Goal: Task Accomplishment & Management: Complete application form

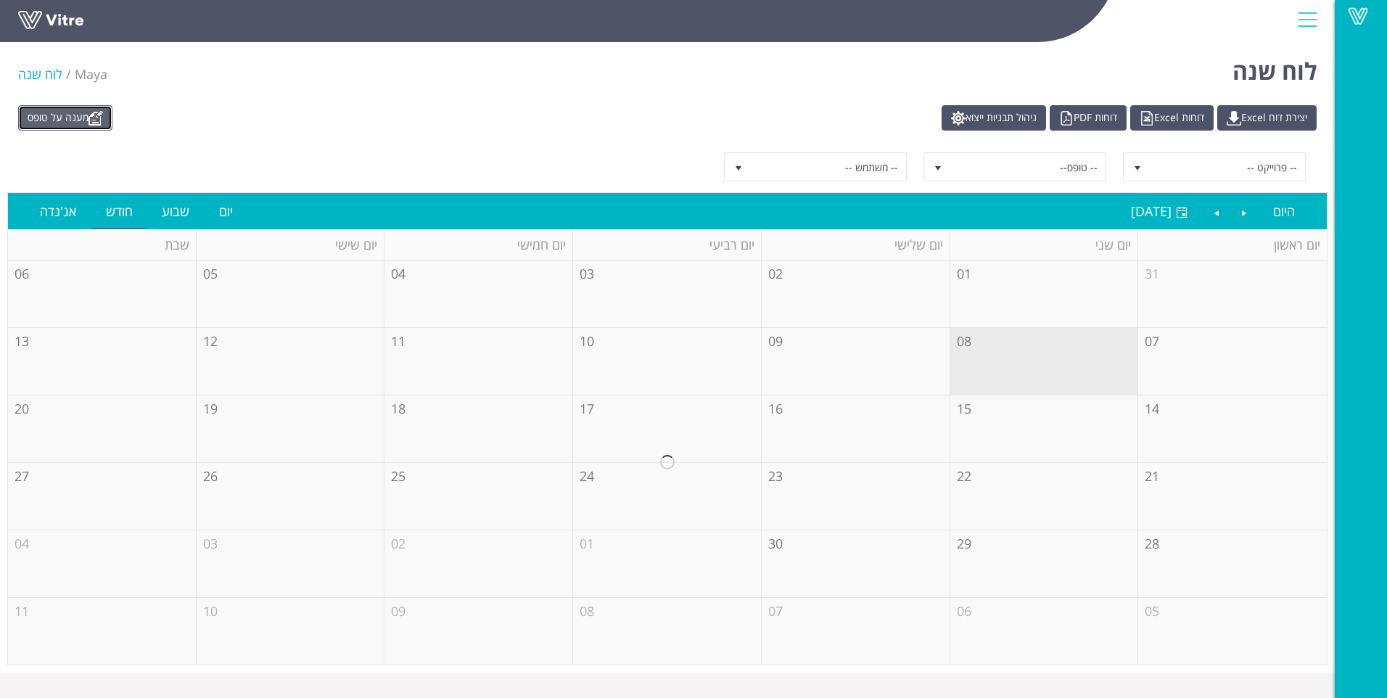
click at [85, 118] on link "מענה על טופס" at bounding box center [65, 117] width 94 height 25
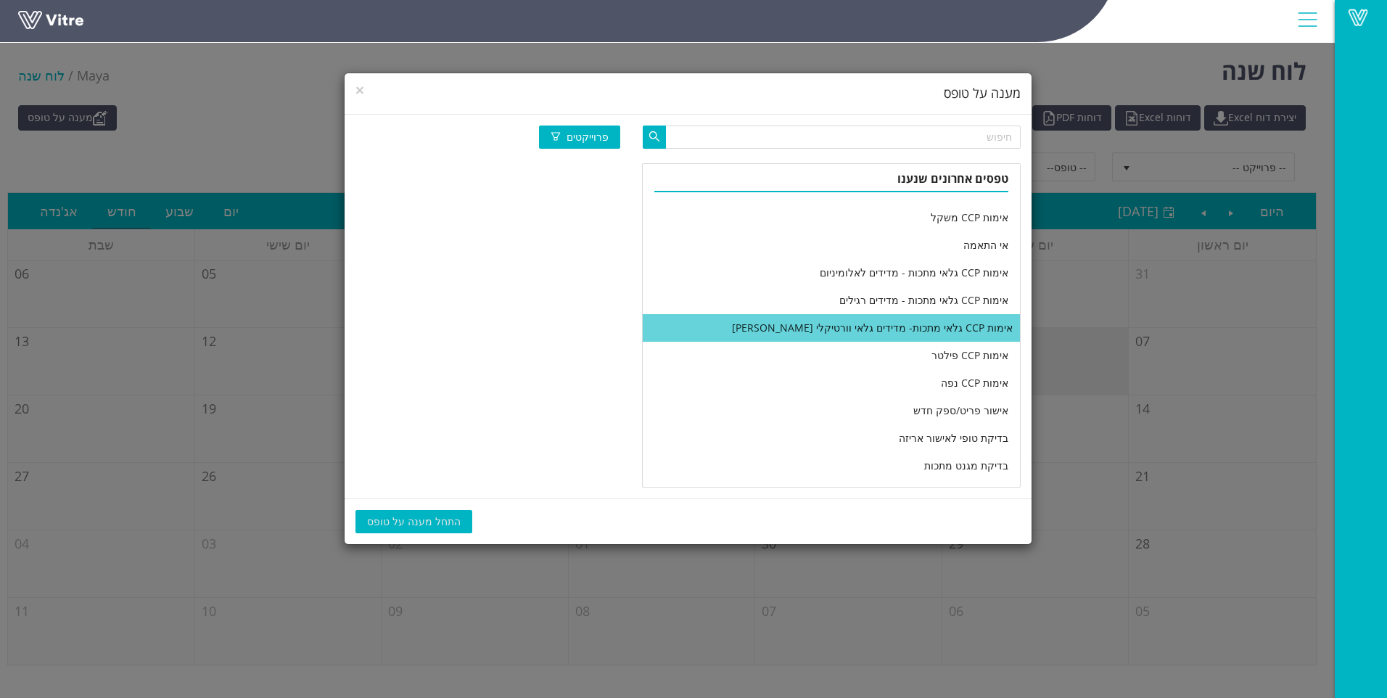
click at [812, 322] on li "אימות CCP גלאי מתכות- מדידים גלאי וורטיקלי [PERSON_NAME]" at bounding box center [831, 328] width 377 height 28
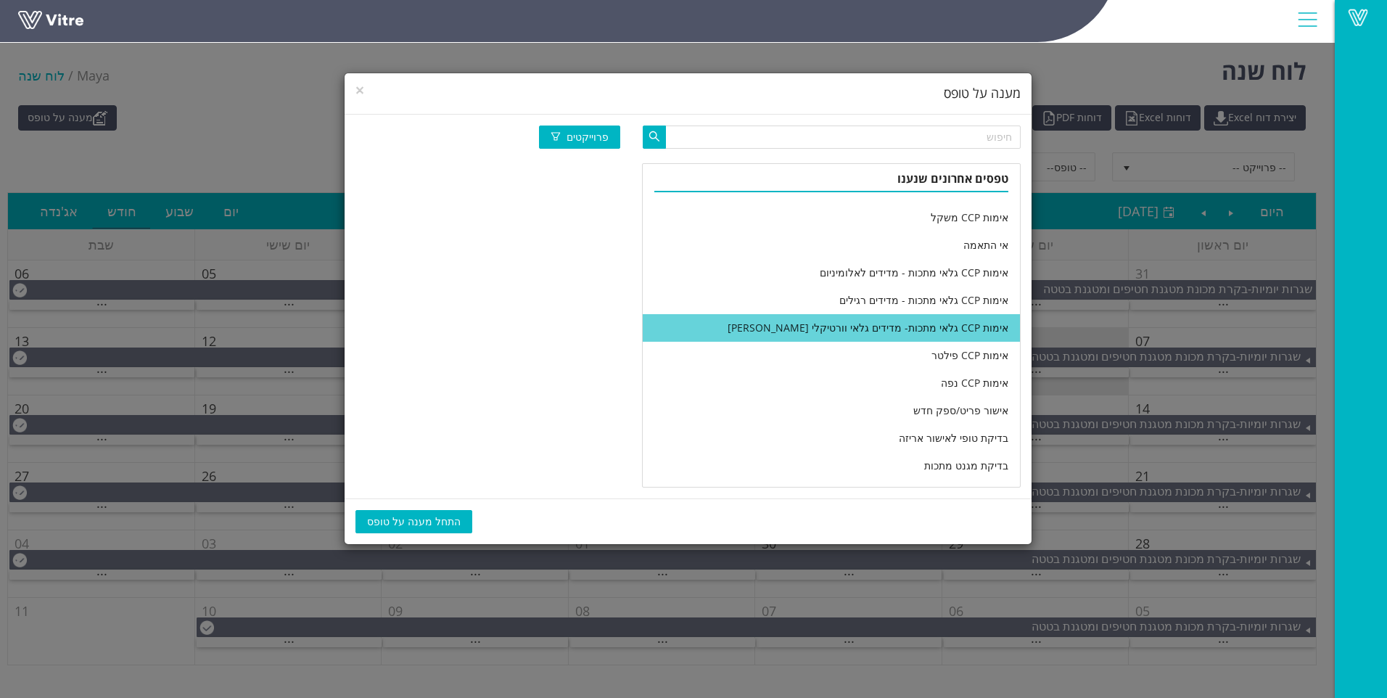
click at [426, 522] on span "התחל מענה על טופס" at bounding box center [414, 522] width 94 height 16
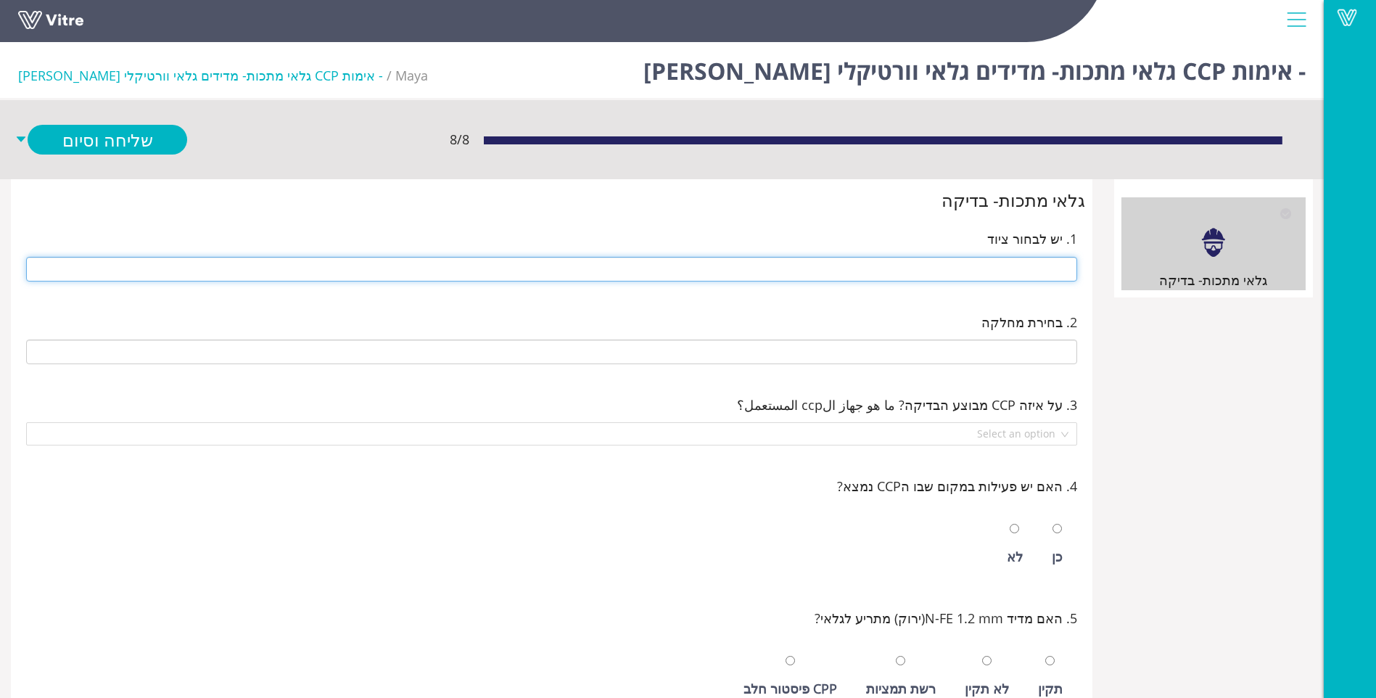
click at [984, 270] on input "text" at bounding box center [551, 269] width 1051 height 25
type input "J-40 14 ראש 1 ויטמין"
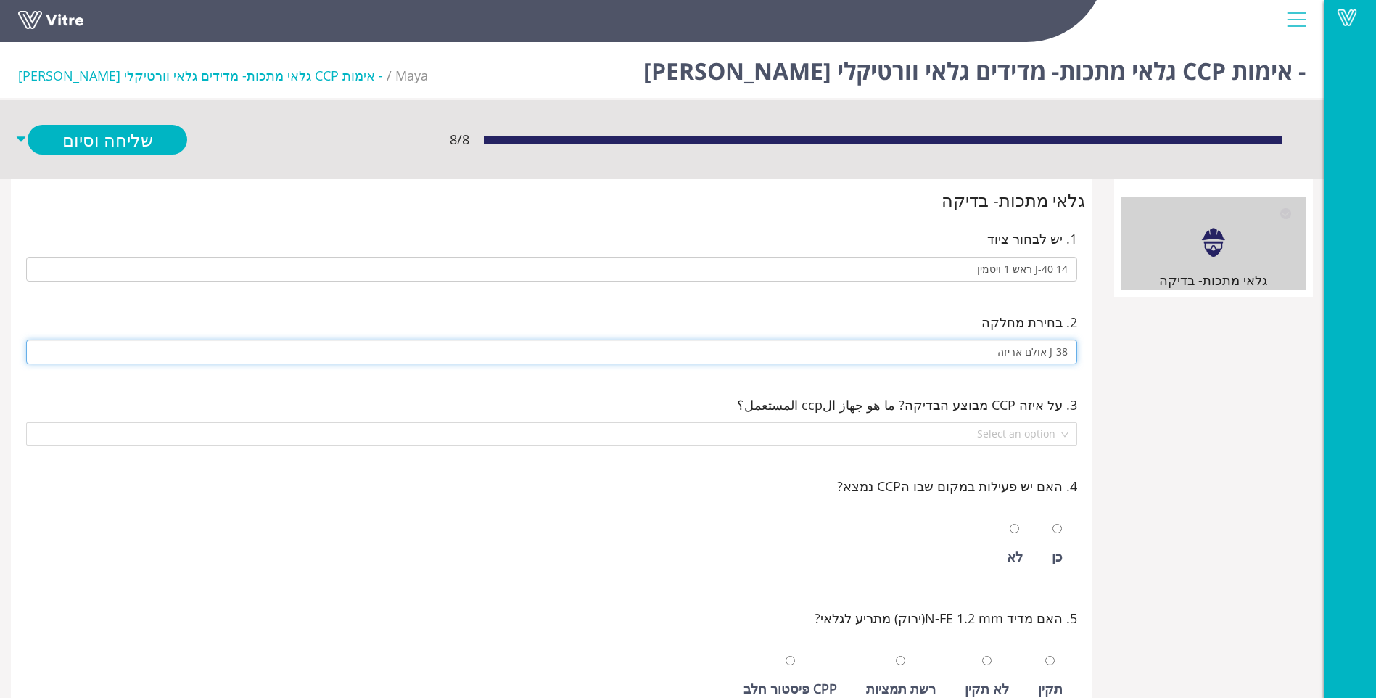
type input "J-38 אולם אריזה"
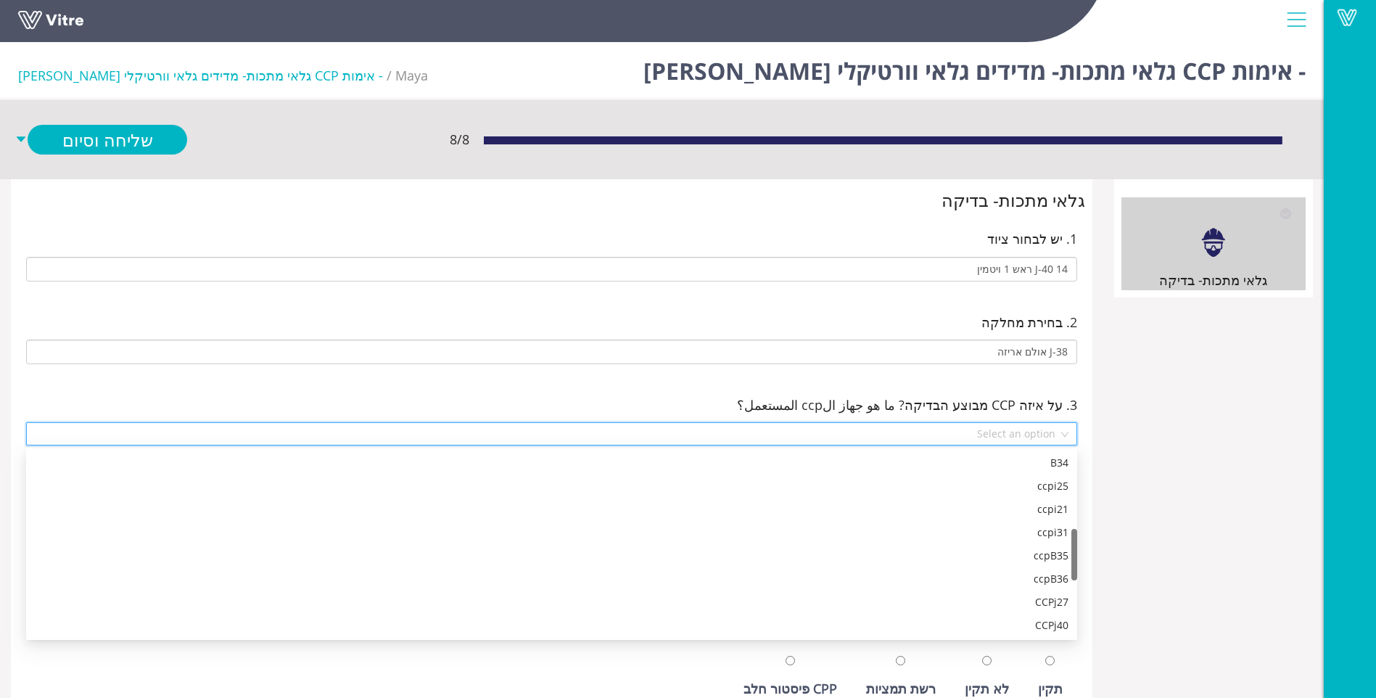
scroll to position [279, 0]
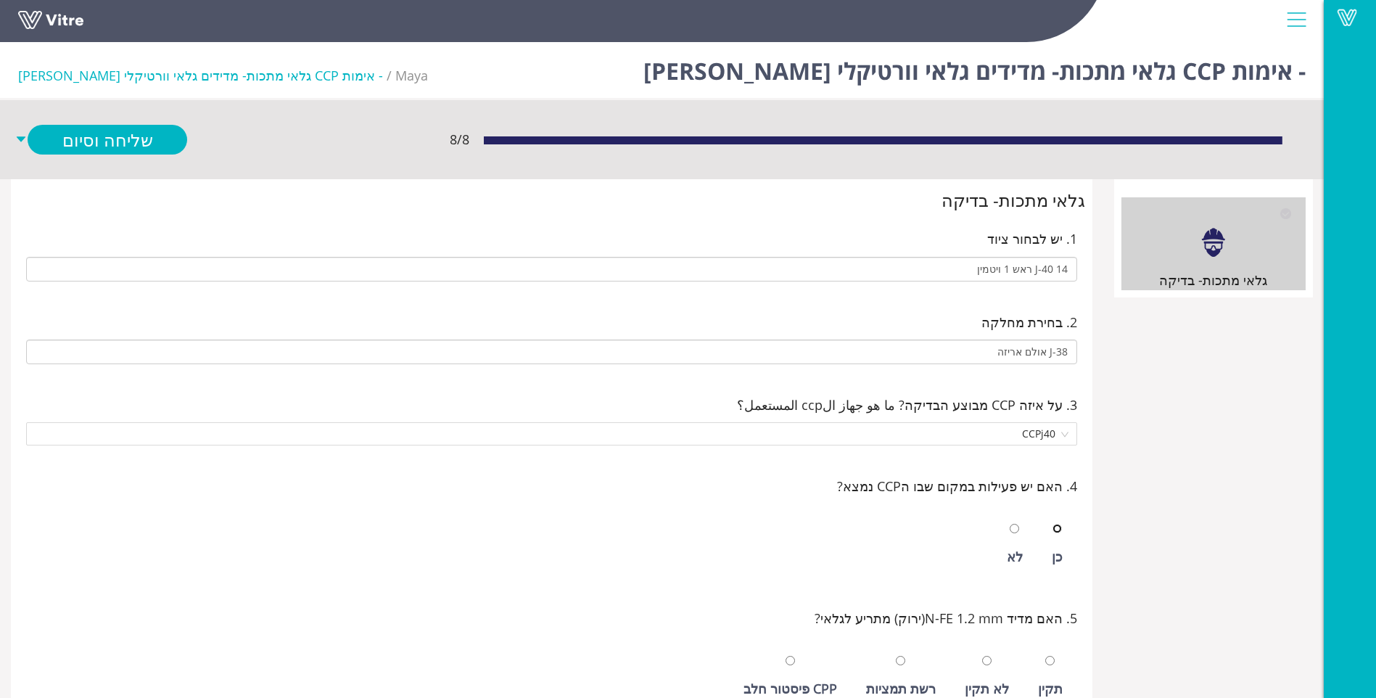
click at [1053, 524] on input "radio" at bounding box center [1057, 528] width 9 height 9
radio input "true"
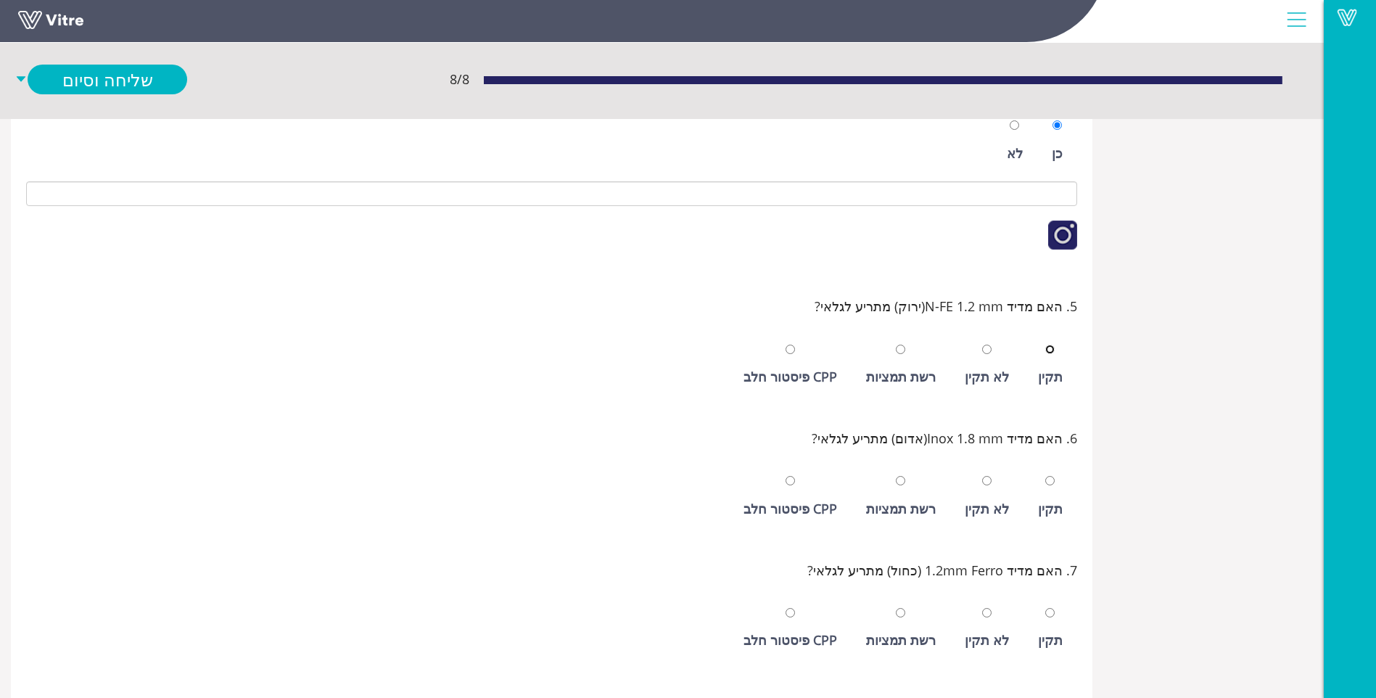
click at [1045, 345] on input "radio" at bounding box center [1049, 349] width 9 height 9
radio input "true"
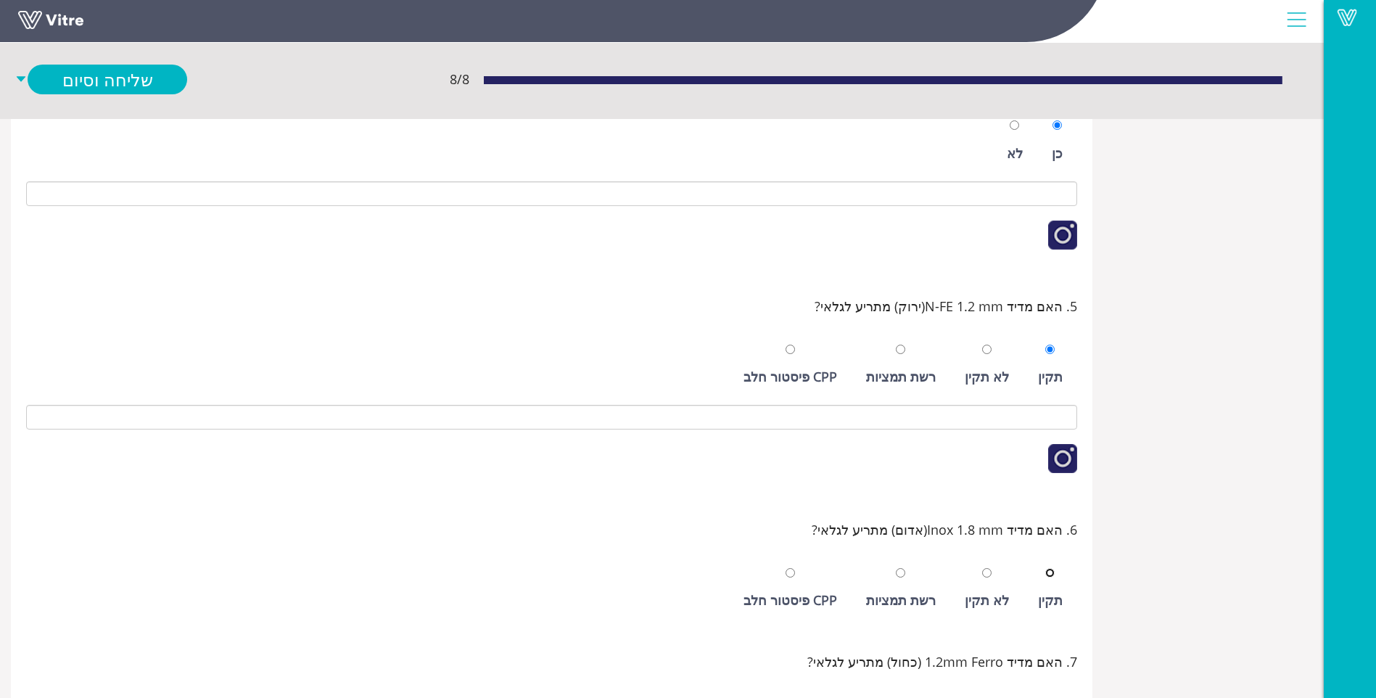
click at [1045, 568] on input "radio" at bounding box center [1049, 572] width 9 height 9
radio input "true"
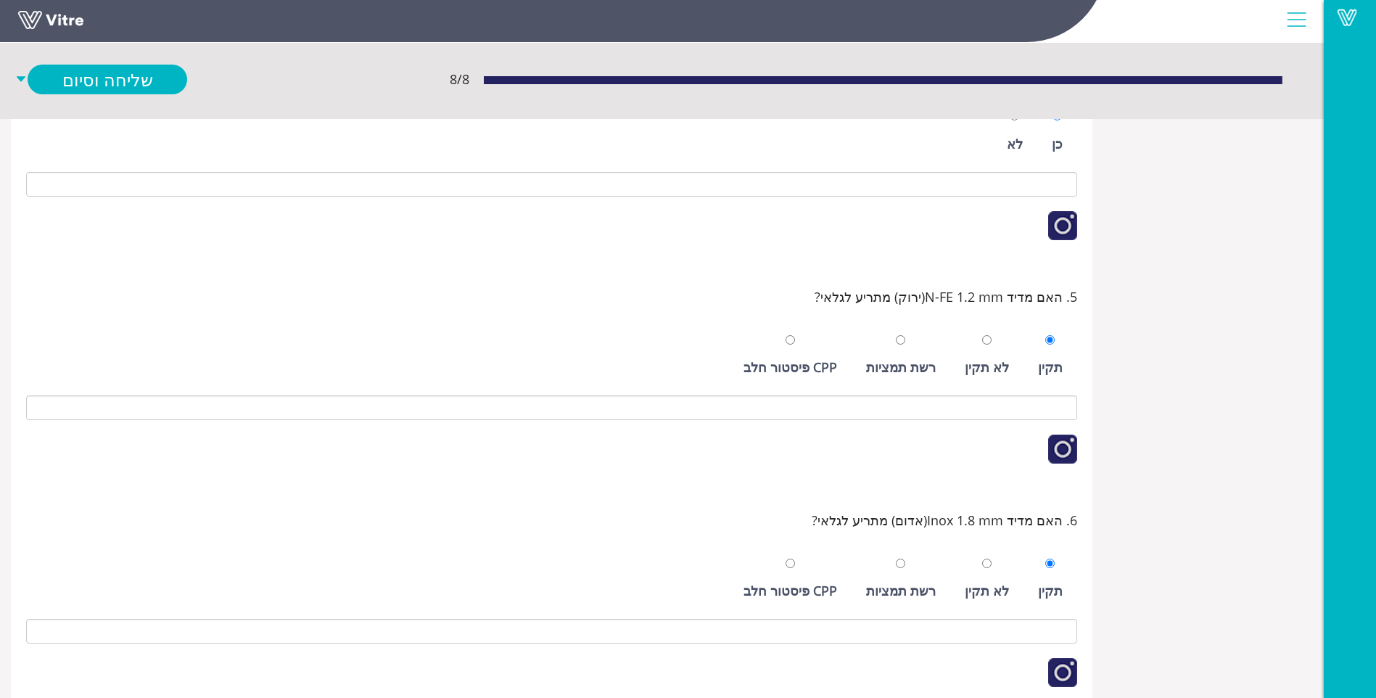
scroll to position [692, 0]
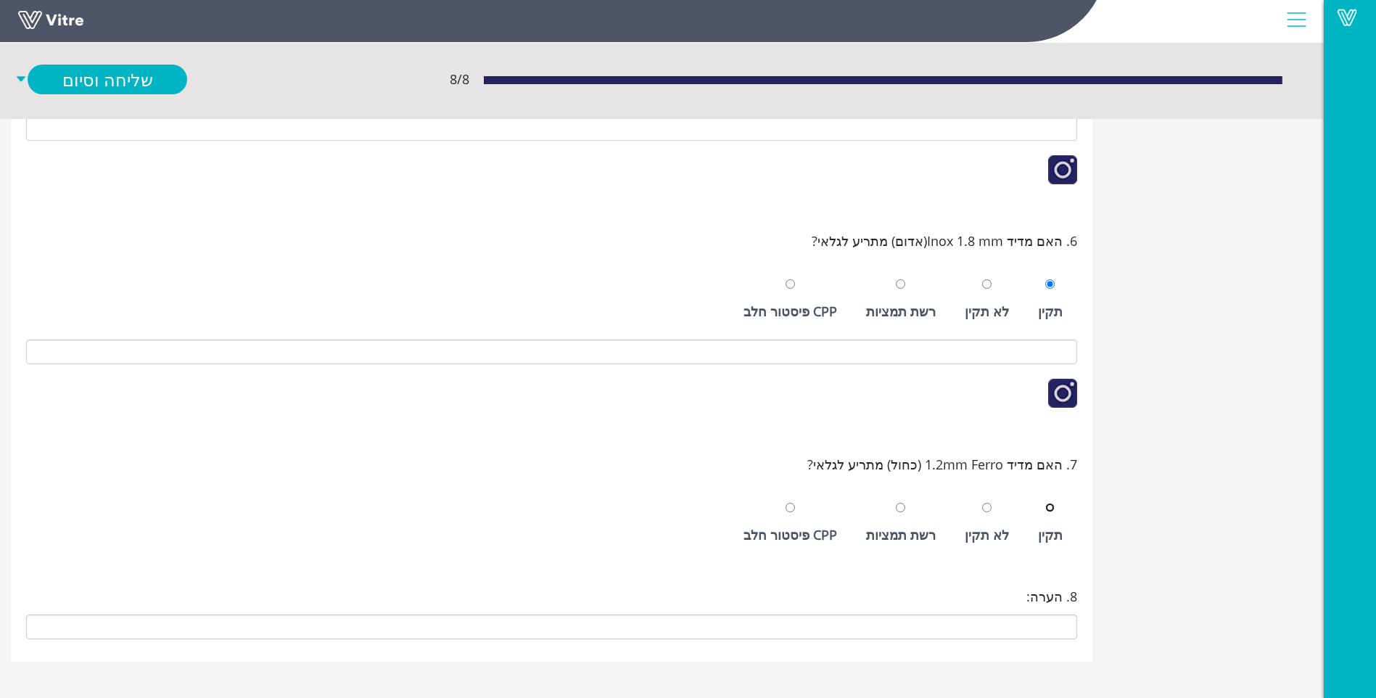
click at [1045, 503] on input "radio" at bounding box center [1049, 507] width 9 height 9
radio input "true"
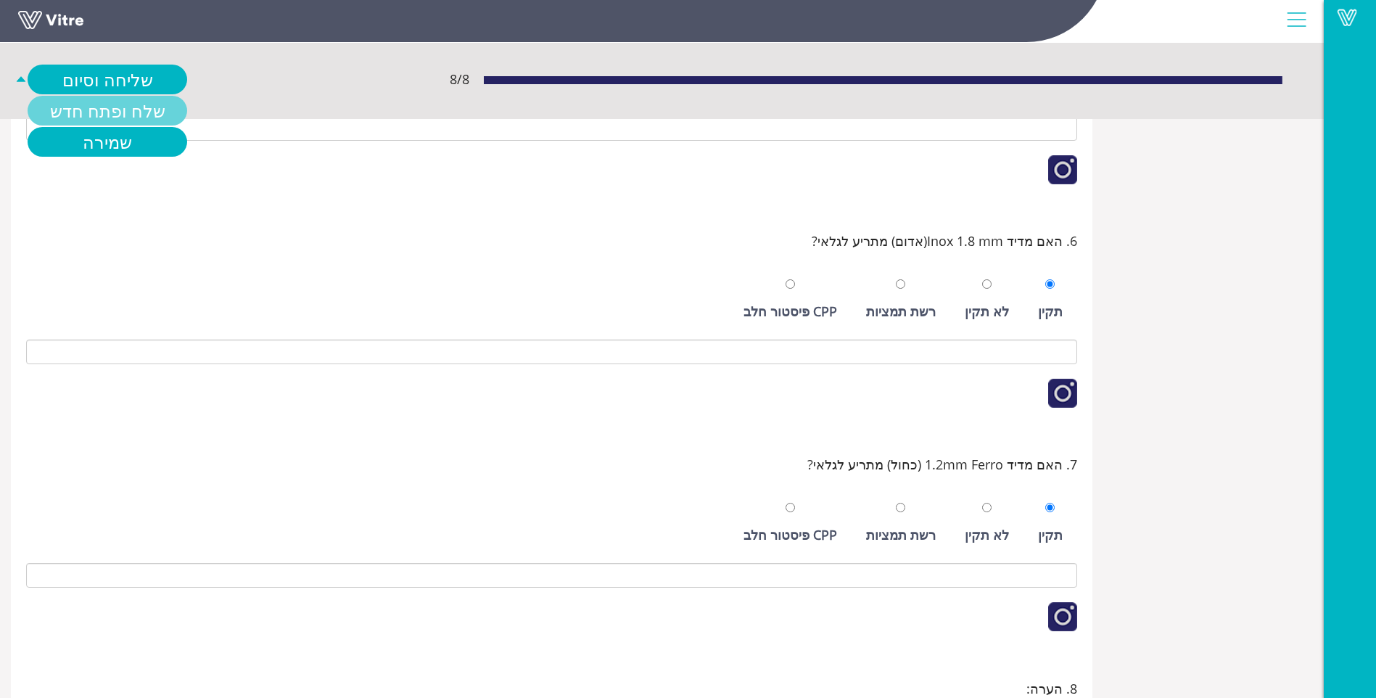
click at [120, 102] on link "שלח ופתח חדש" at bounding box center [108, 111] width 160 height 30
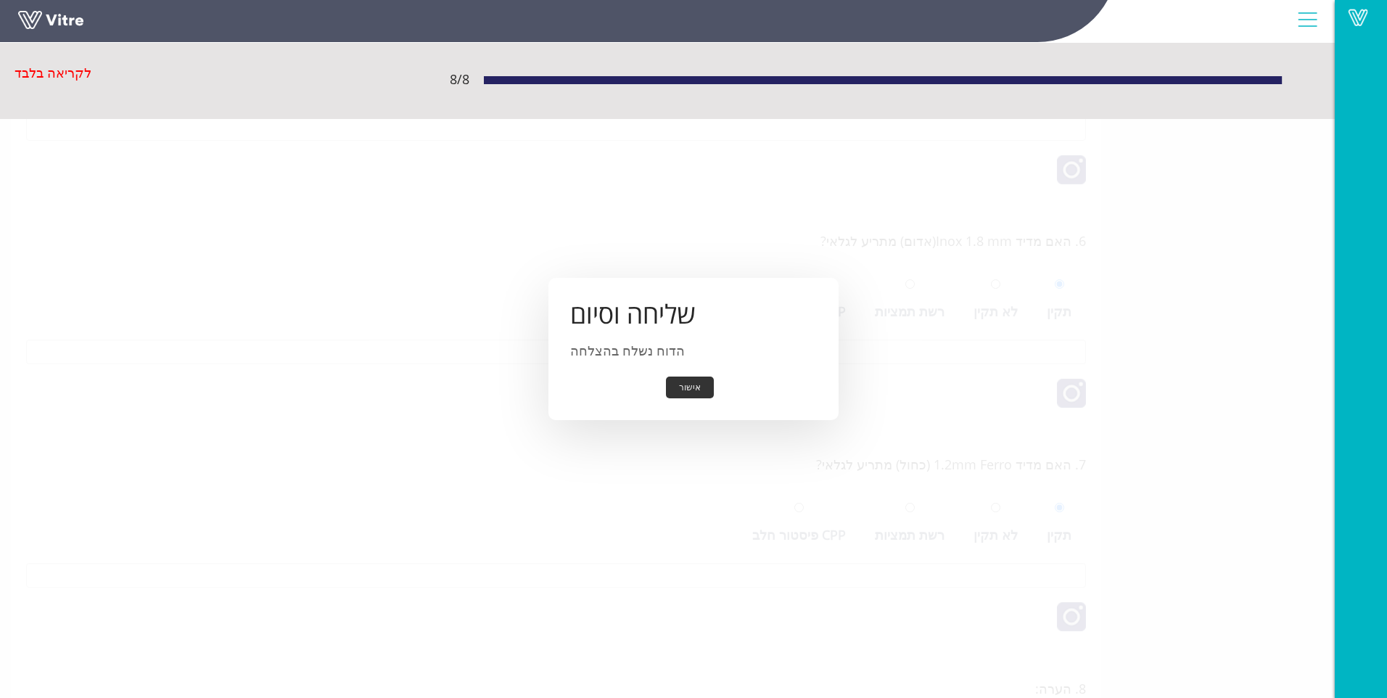
click at [680, 383] on button "אישור" at bounding box center [690, 387] width 48 height 22
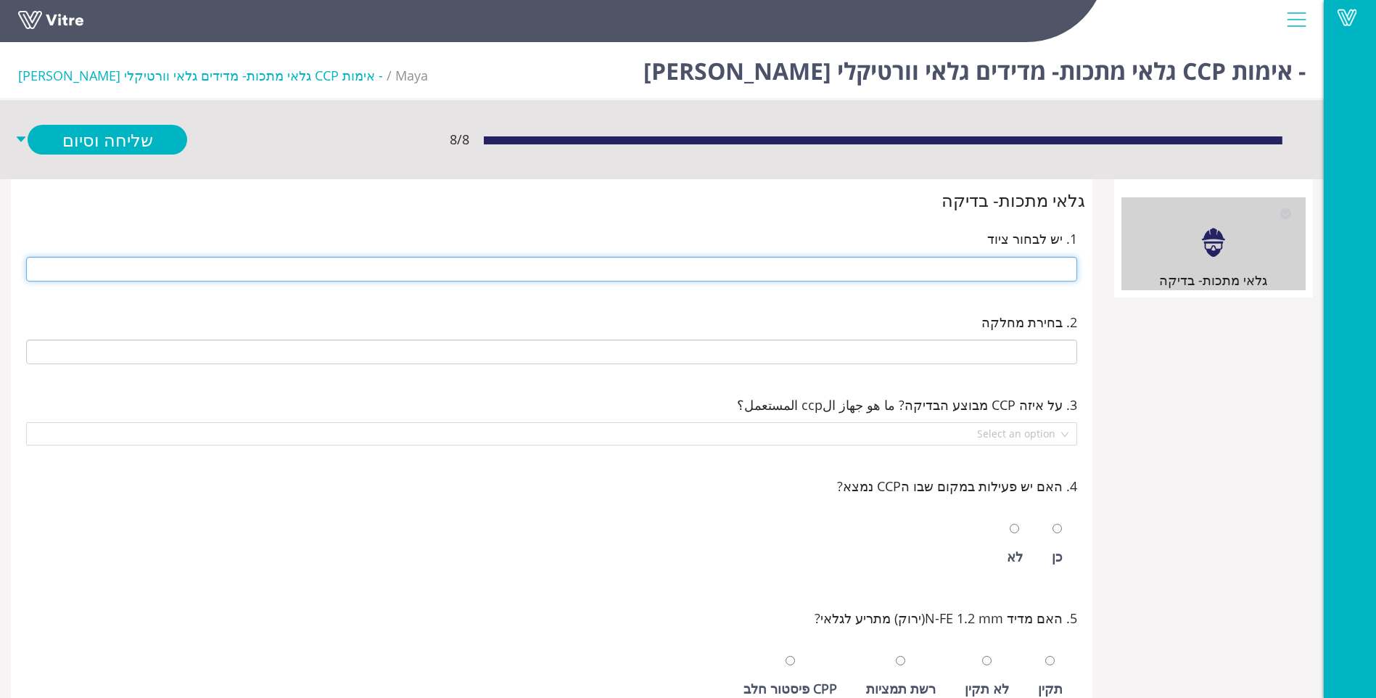
click at [1027, 263] on input "text" at bounding box center [551, 269] width 1051 height 25
type input "J-41 14 ראש 2 סוכריות"
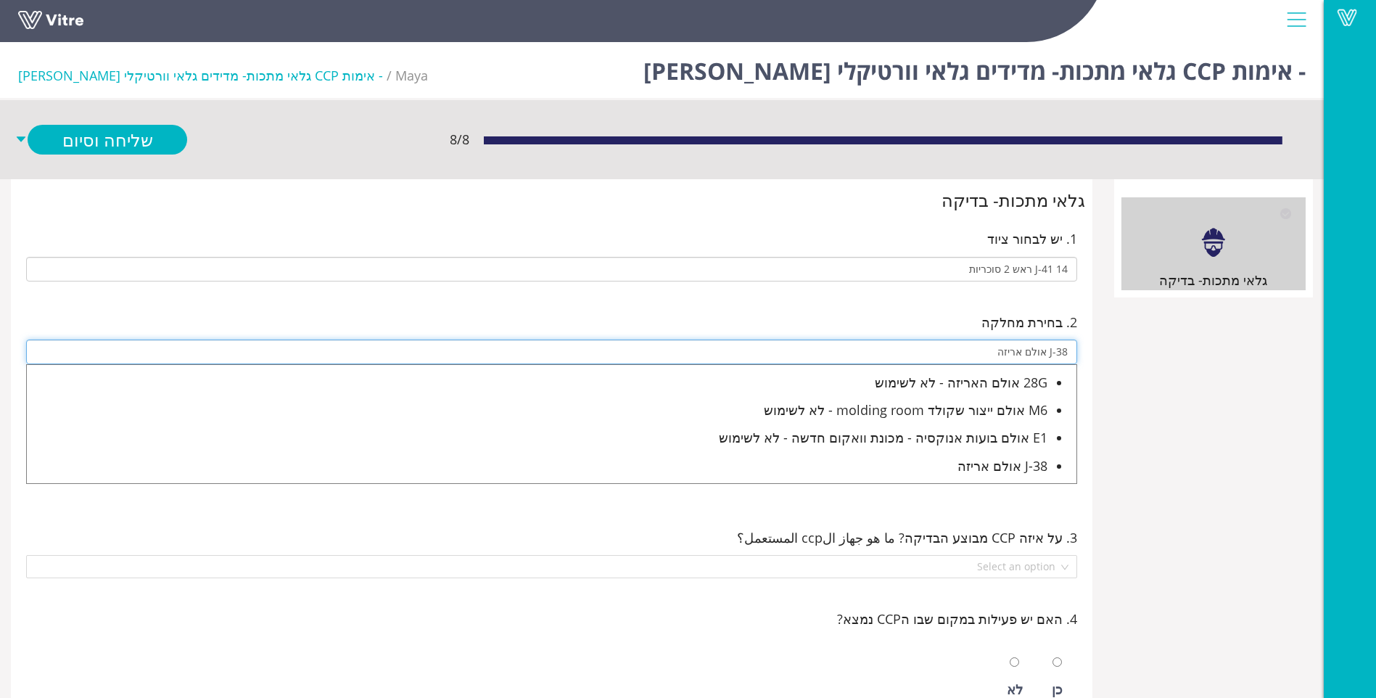
type input "J-38 אולם אריזה"
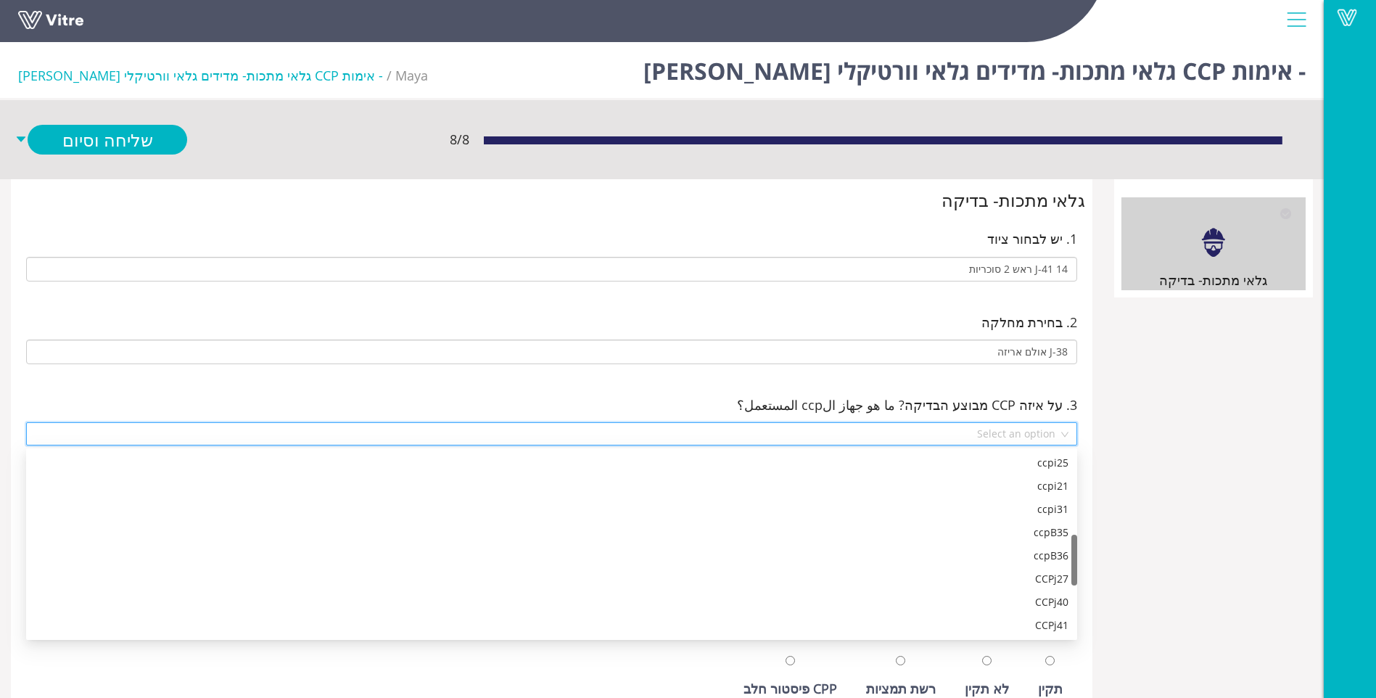
scroll to position [302, 0]
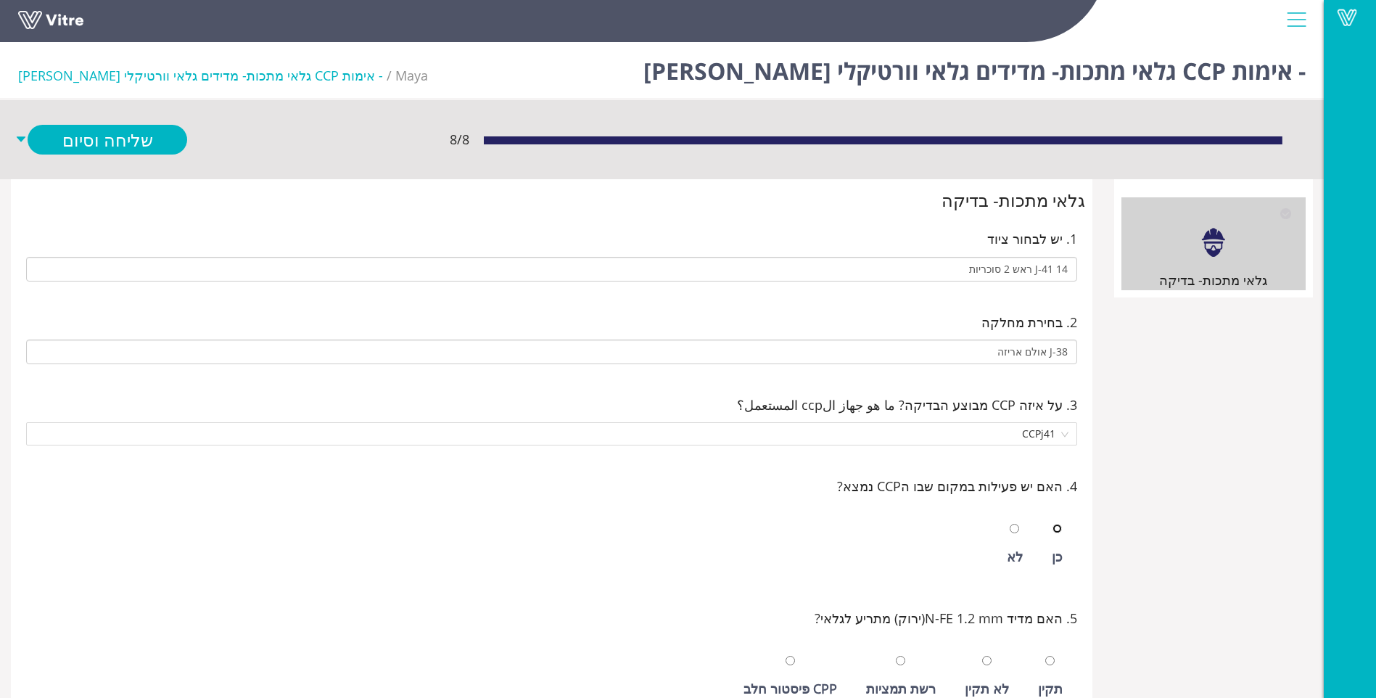
click at [1053, 524] on input "radio" at bounding box center [1057, 528] width 9 height 9
radio input "true"
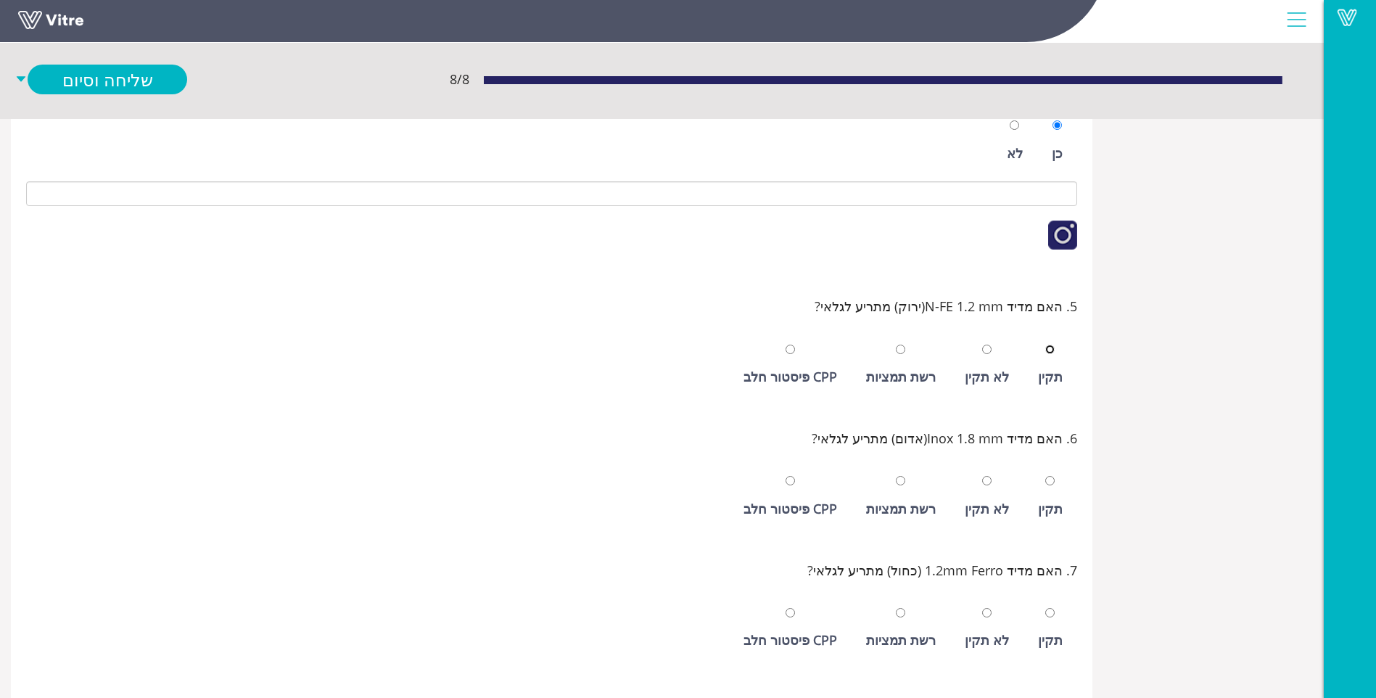
click at [1045, 345] on input "radio" at bounding box center [1049, 349] width 9 height 9
radio input "true"
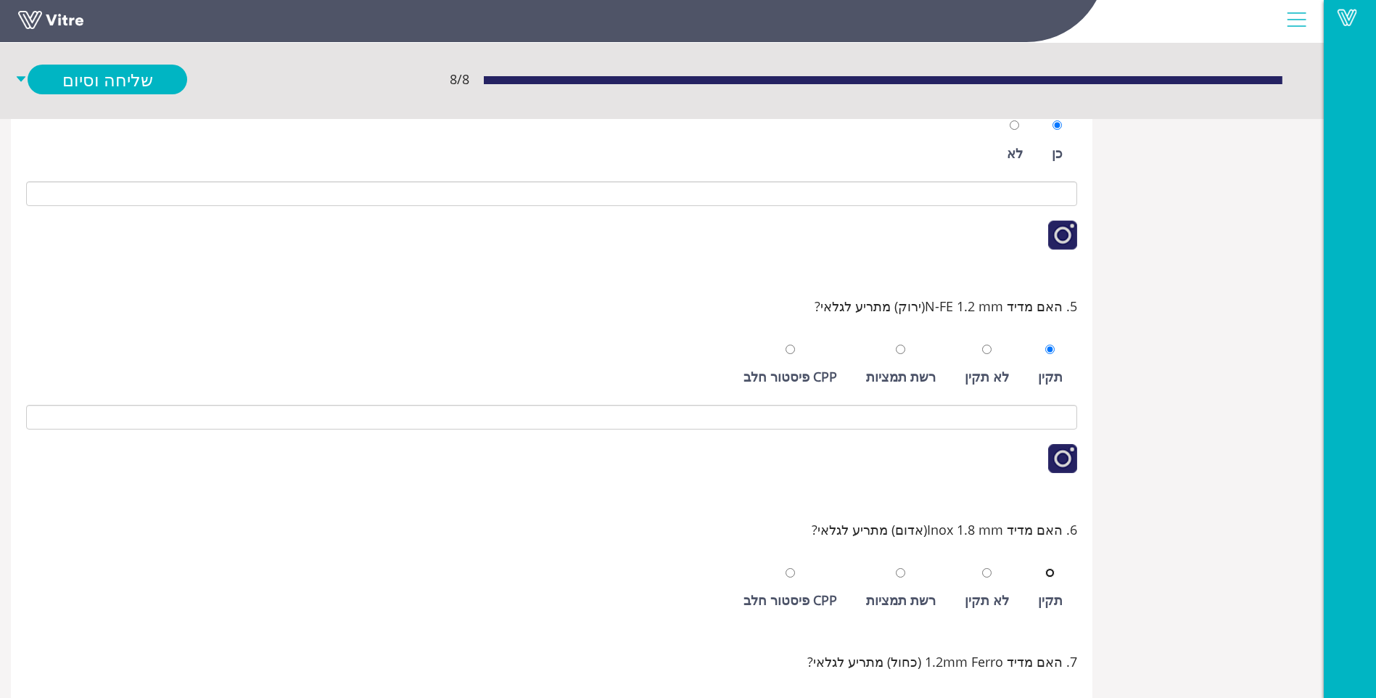
click at [1045, 568] on input "radio" at bounding box center [1049, 572] width 9 height 9
radio input "true"
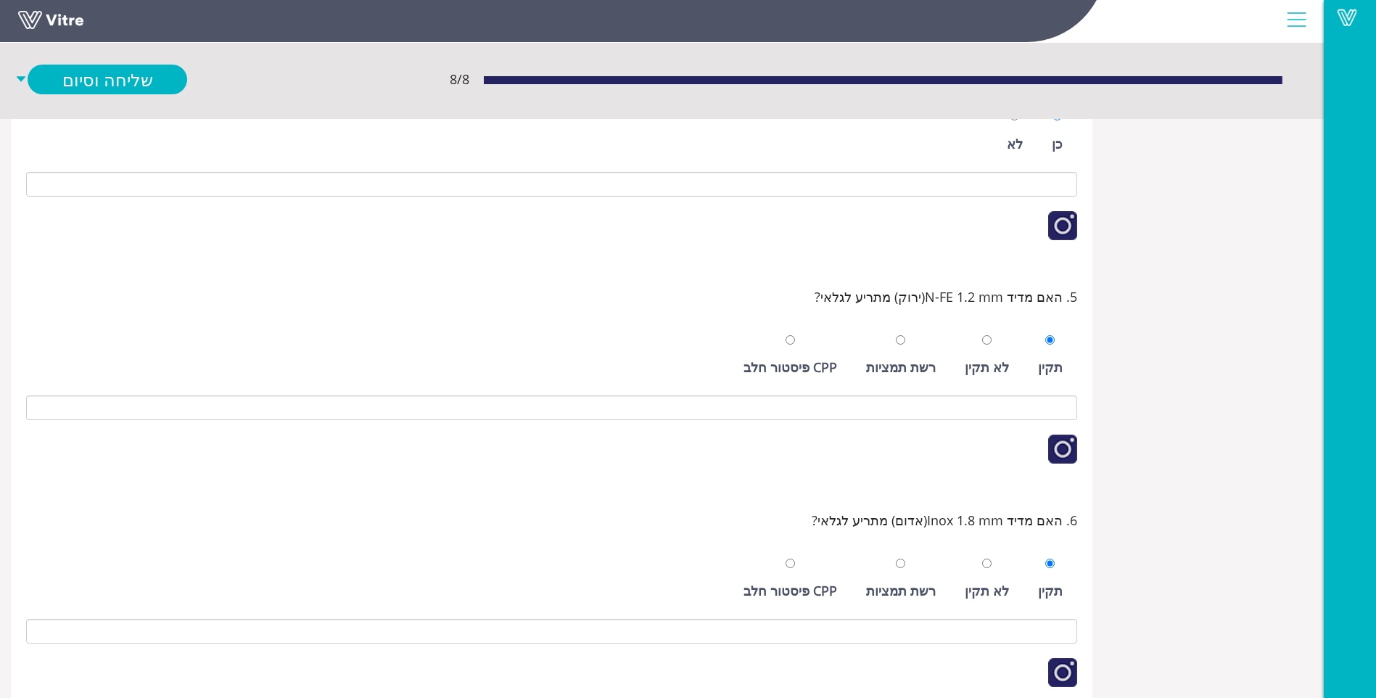
scroll to position [692, 0]
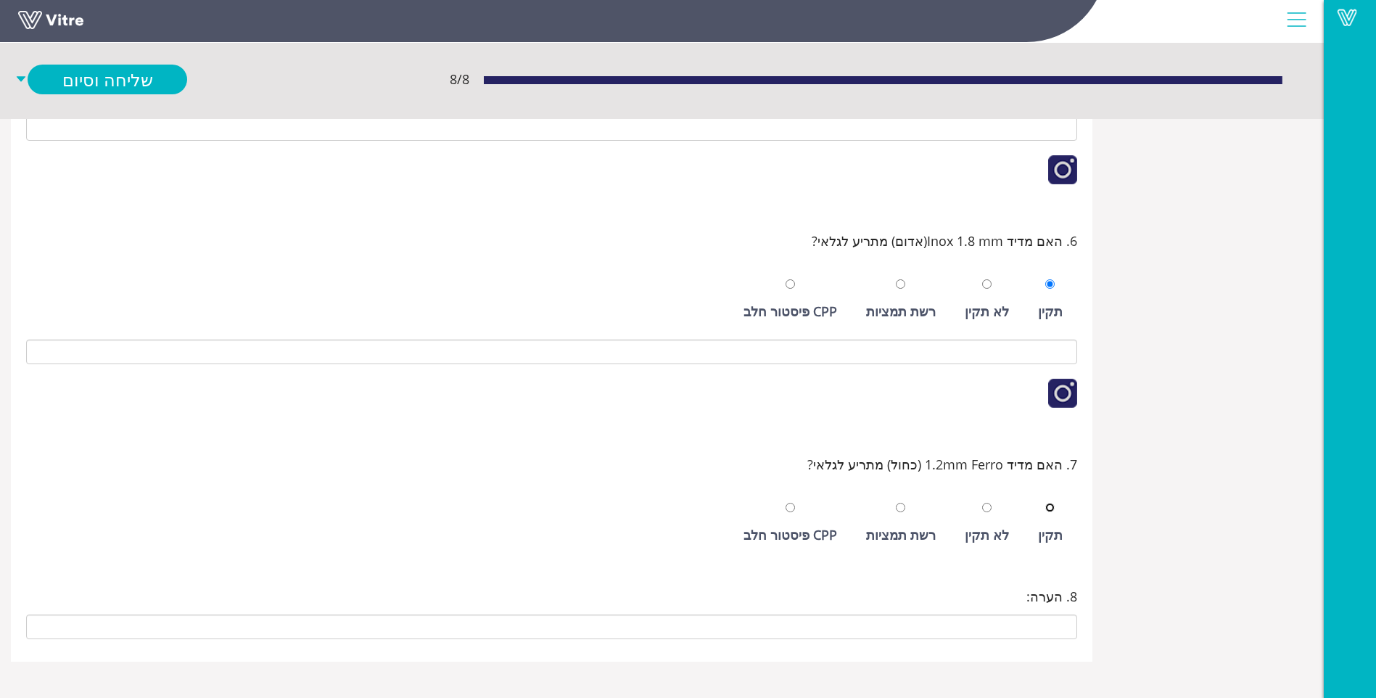
click at [1045, 503] on input "radio" at bounding box center [1049, 507] width 9 height 9
radio input "true"
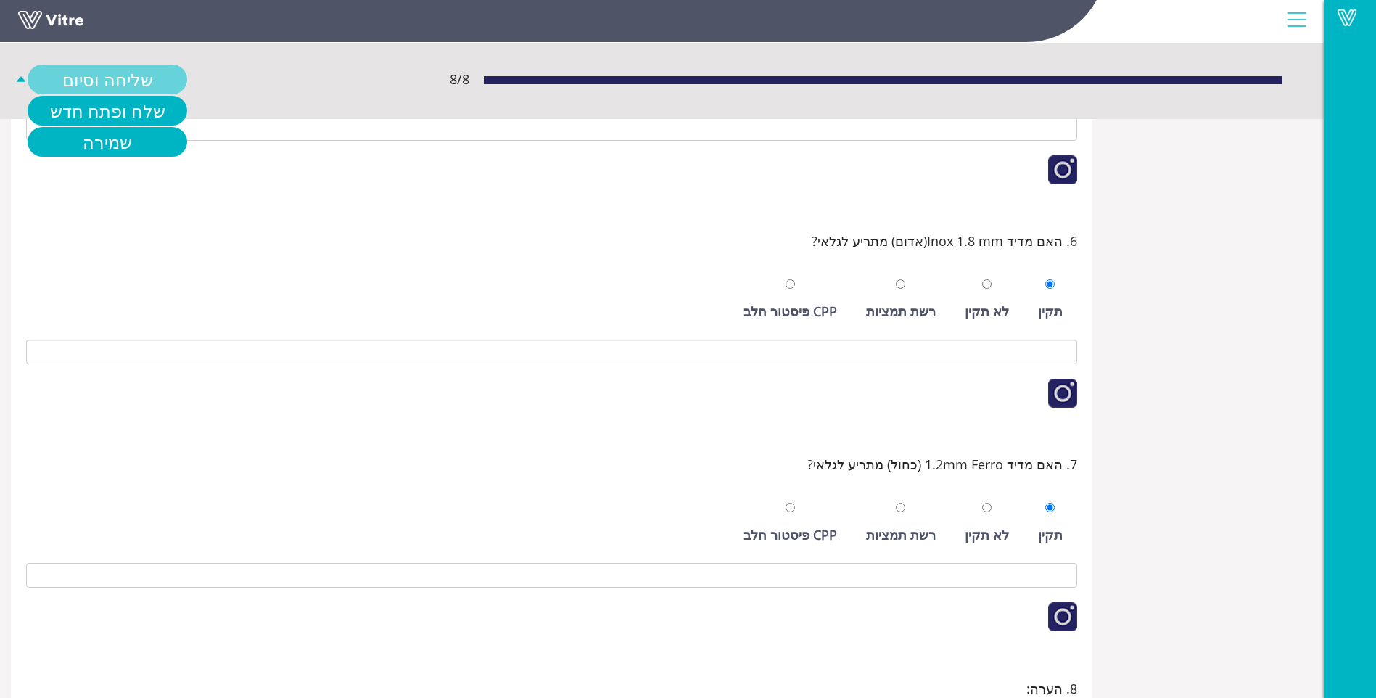
click at [116, 88] on link "שליחה וסיום" at bounding box center [108, 80] width 160 height 30
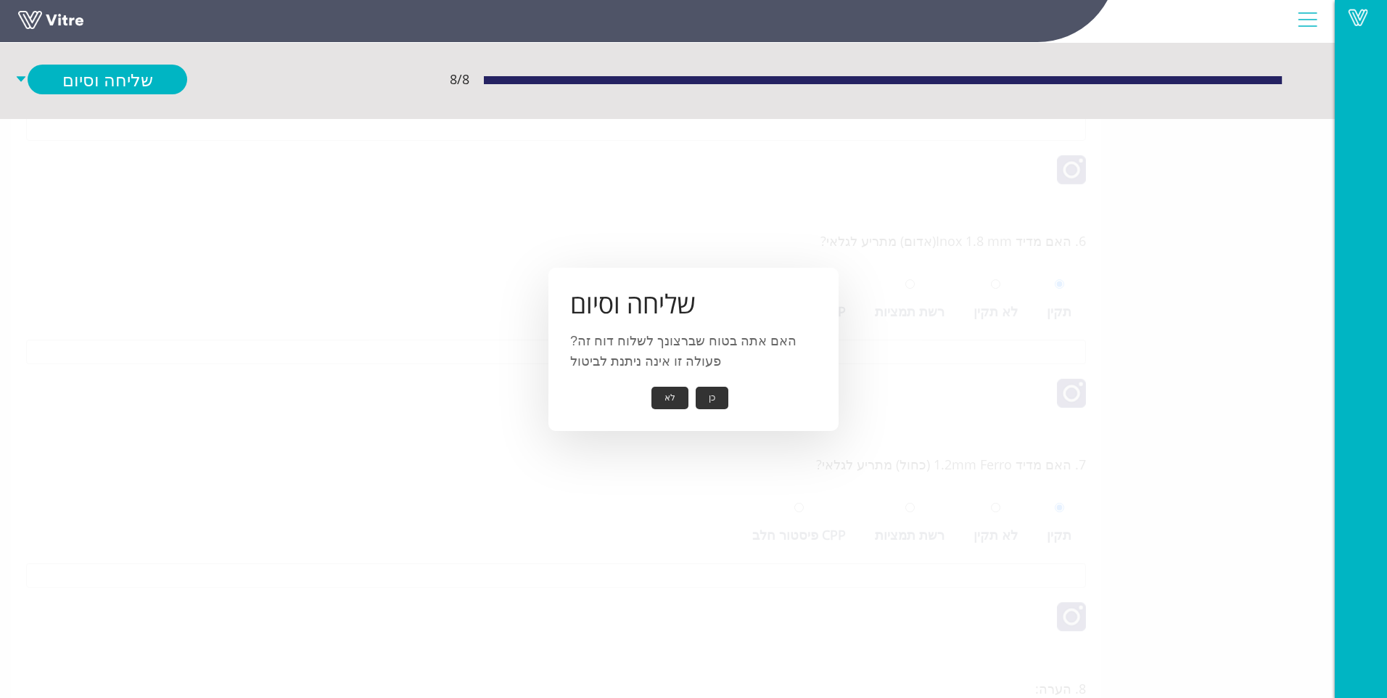
click at [711, 396] on button "כן" at bounding box center [712, 398] width 33 height 22
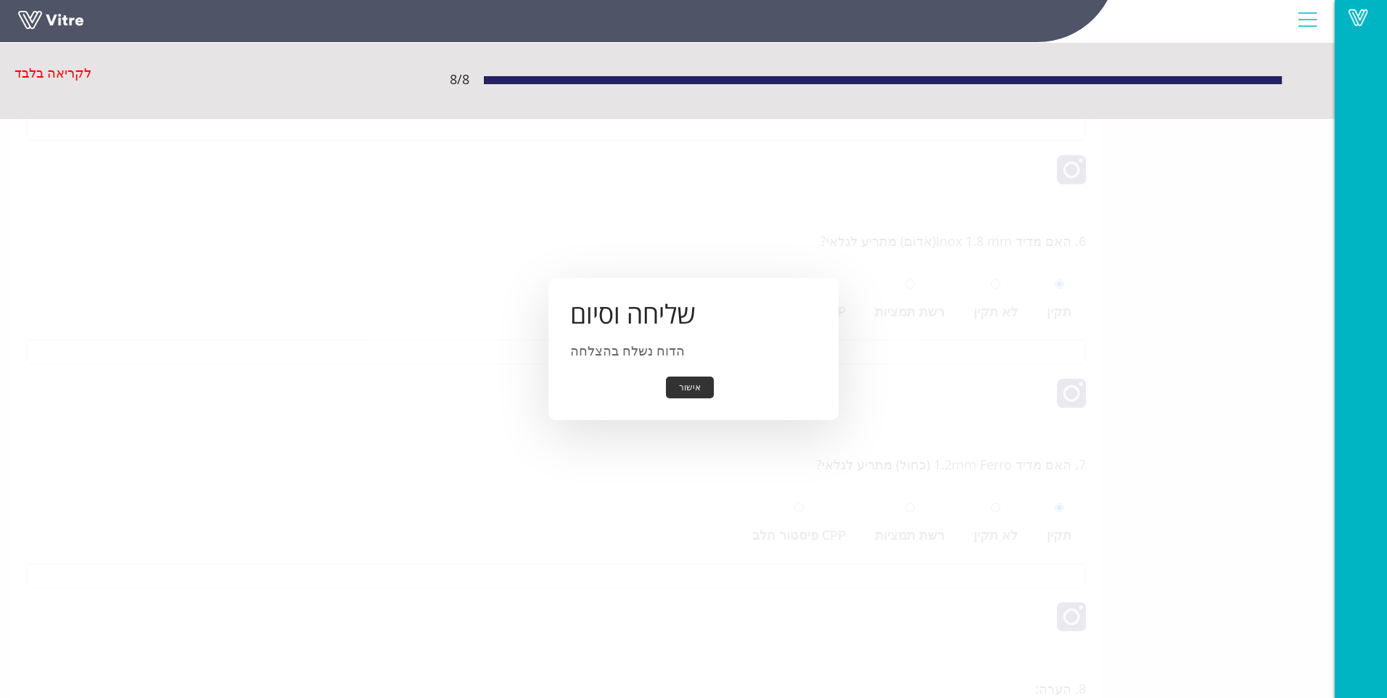
click at [696, 388] on button "אישור" at bounding box center [690, 387] width 48 height 22
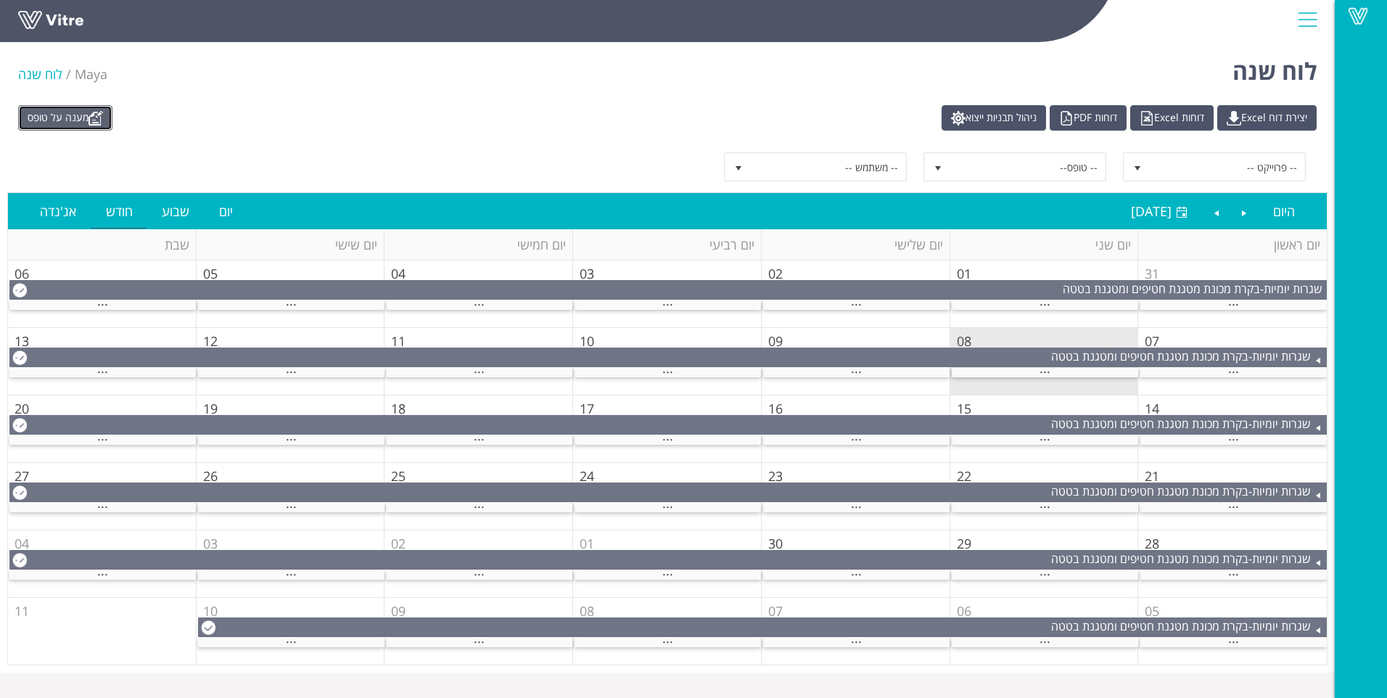
click at [96, 126] on link "מענה על טופס" at bounding box center [65, 117] width 94 height 25
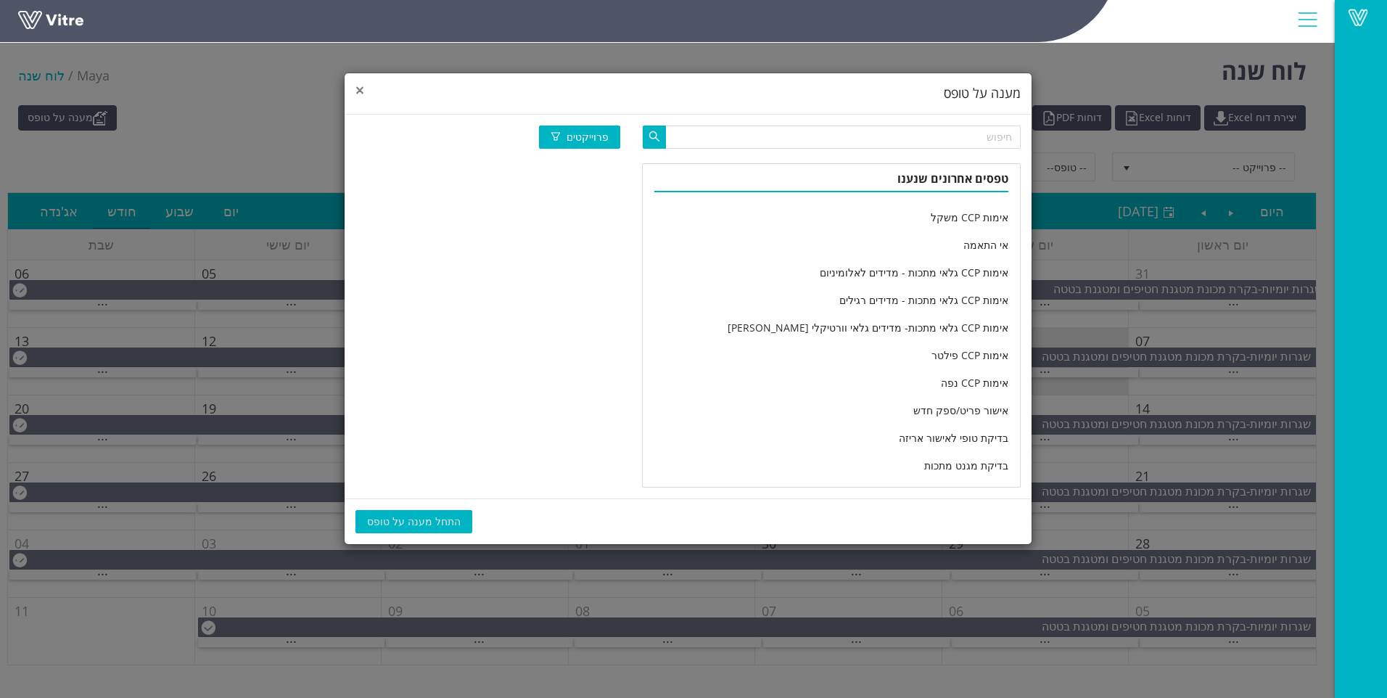
click at [361, 87] on span "×" at bounding box center [359, 90] width 9 height 20
